Goal: Use online tool/utility: Use online tool/utility

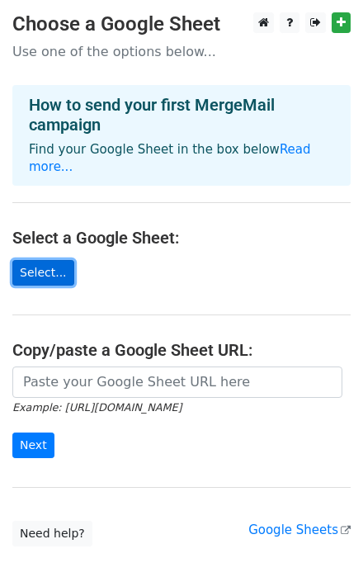
click at [50, 266] on link "Select..." at bounding box center [43, 273] width 62 height 26
click at [86, 366] on input "url" at bounding box center [177, 381] width 330 height 31
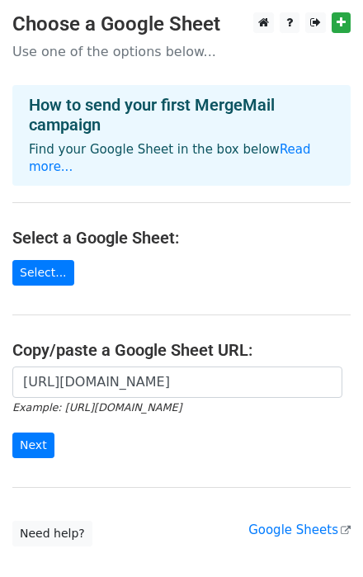
scroll to position [0, 624]
type input "https://docs.google.com/spreadsheets/d/19HjNBPIsRk4NimAYEWvpgkQKSCDoANau/edit?u…"
click at [40, 432] on input "Next" at bounding box center [33, 445] width 42 height 26
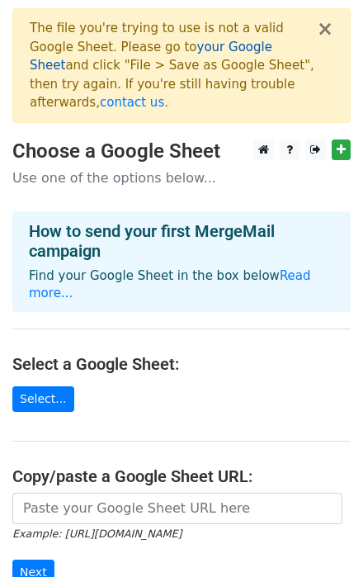
click at [223, 52] on link "your Google Sheet" at bounding box center [151, 57] width 242 height 34
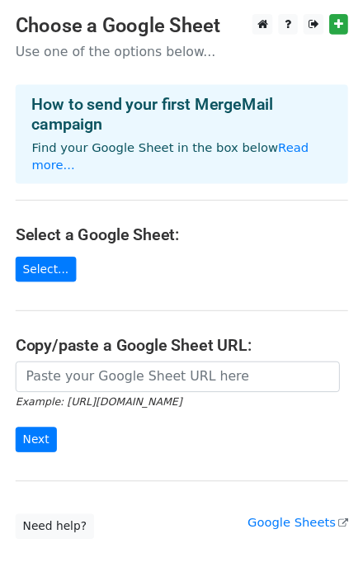
scroll to position [132, 0]
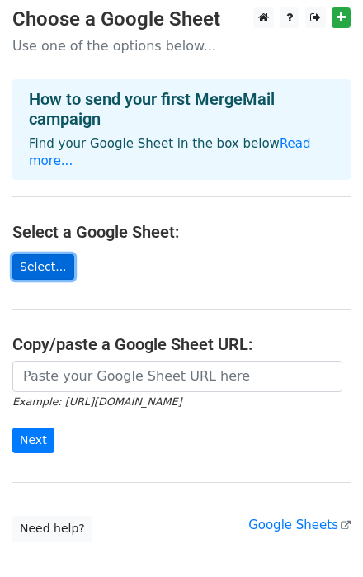
click at [45, 254] on link "Select..." at bounding box center [43, 267] width 62 height 26
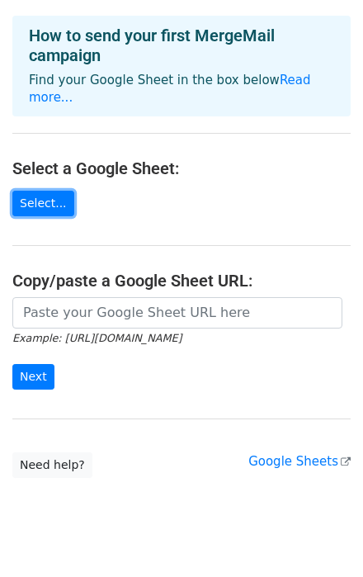
scroll to position [190, 0]
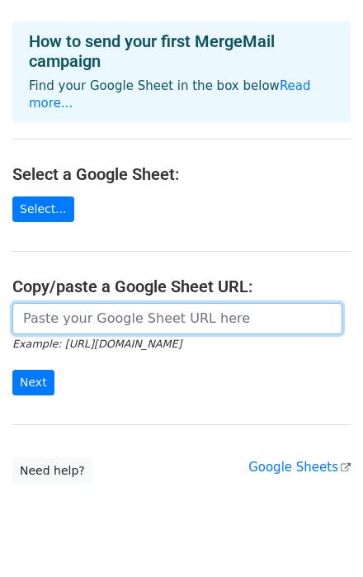
click at [84, 303] on input "url" at bounding box center [177, 318] width 330 height 31
drag, startPoint x: 84, startPoint y: 280, endPoint x: 75, endPoint y: 285, distance: 10.8
click at [75, 303] on input "url" at bounding box center [177, 318] width 330 height 31
type input "https://docs.google.com/spreadsheets/d/19HjNBPIsRk4NimAYEWvpgkQKSCDoANau/edit?u…"
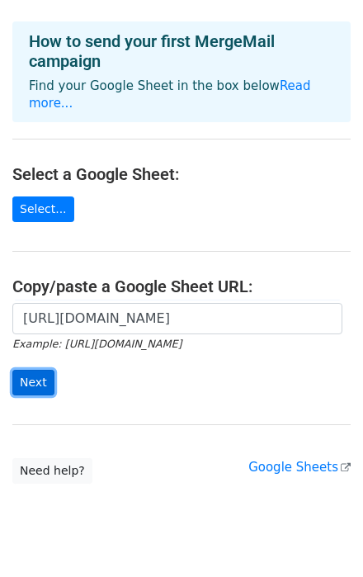
click at [46, 369] on input "Next" at bounding box center [33, 382] width 42 height 26
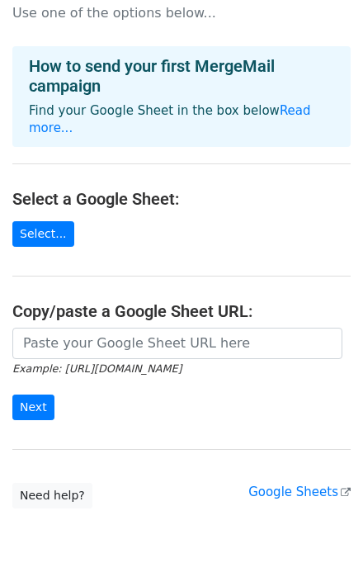
scroll to position [190, 0]
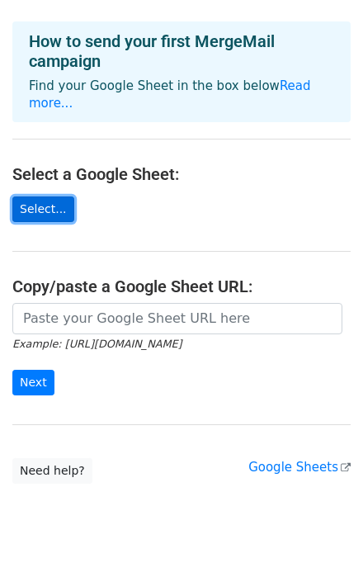
click at [30, 196] on link "Select..." at bounding box center [43, 209] width 62 height 26
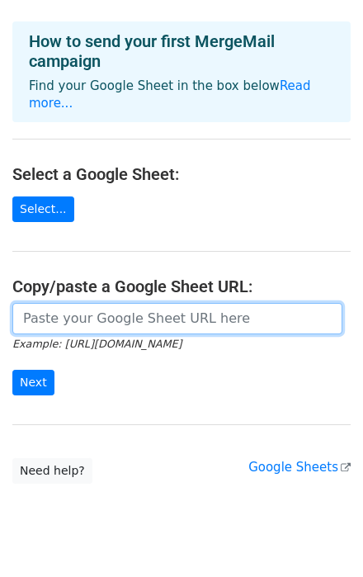
click at [68, 303] on input "url" at bounding box center [177, 318] width 330 height 31
drag, startPoint x: 68, startPoint y: 282, endPoint x: 91, endPoint y: 291, distance: 24.0
click at [91, 303] on input "url" at bounding box center [177, 318] width 330 height 31
paste input "https://docs.google.com/spreadsheets/d/19HjNBPIsRk4NimAYEWvpgkQKSCDoANau/edit?u…"
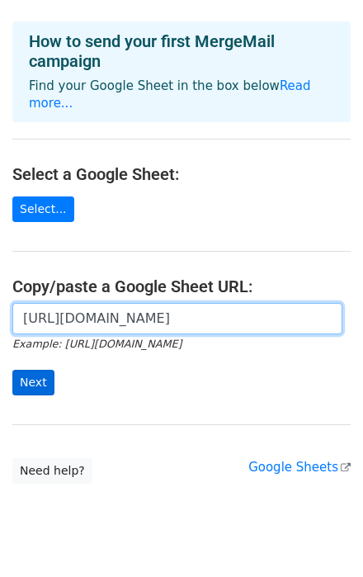
type input "https://docs.google.com/spreadsheets/d/19HjNBPIsRk4NimAYEWvpgkQKSCDoANau/edit?u…"
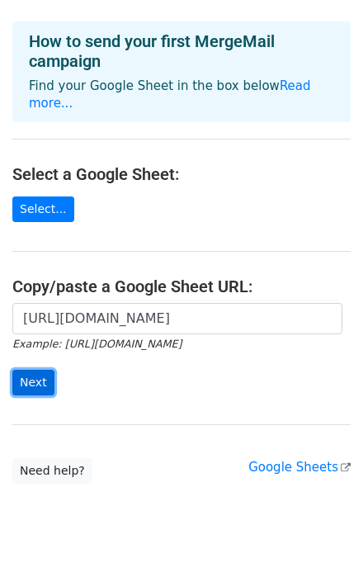
click at [36, 369] on input "Next" at bounding box center [33, 382] width 42 height 26
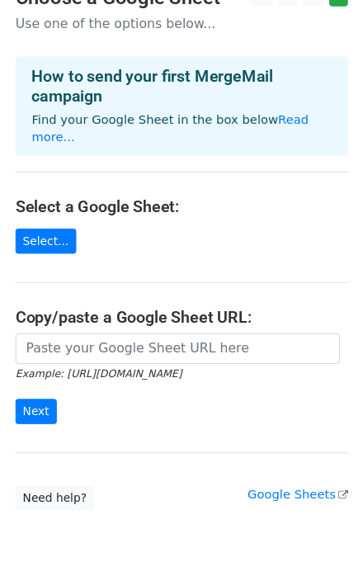
scroll to position [190, 0]
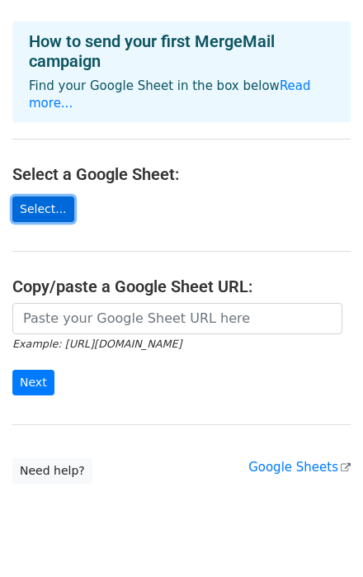
click at [55, 196] on link "Select..." at bounding box center [43, 209] width 62 height 26
click at [48, 196] on link "Select..." at bounding box center [43, 209] width 62 height 26
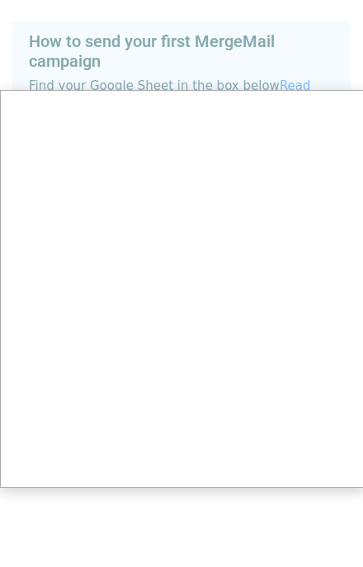
click at [287, 59] on div at bounding box center [181, 193] width 363 height 767
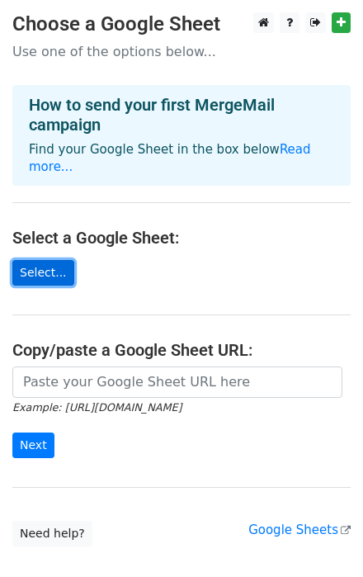
click at [46, 260] on link "Select..." at bounding box center [43, 273] width 62 height 26
